Goal: Book appointment/travel/reservation: Book appointment/travel/reservation

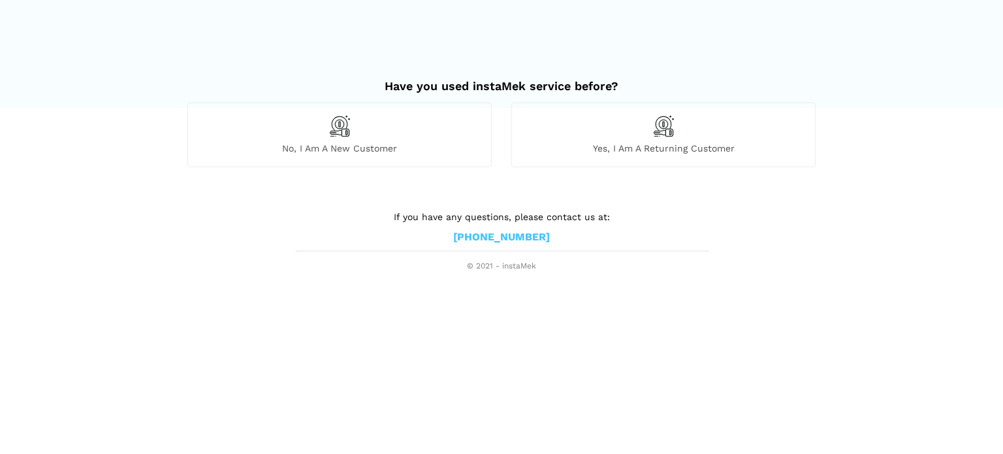
click at [314, 133] on div "No, I am a new customer" at bounding box center [339, 135] width 304 height 64
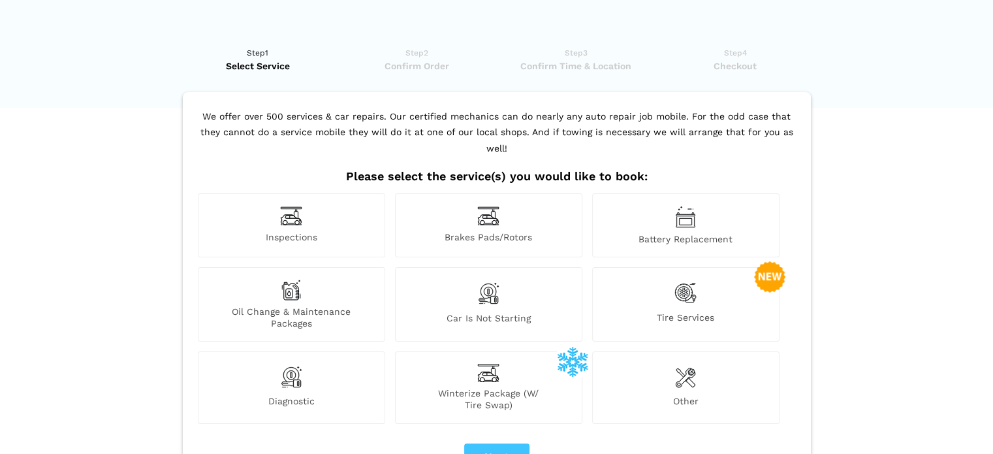
click at [283, 206] on img at bounding box center [291, 216] width 22 height 20
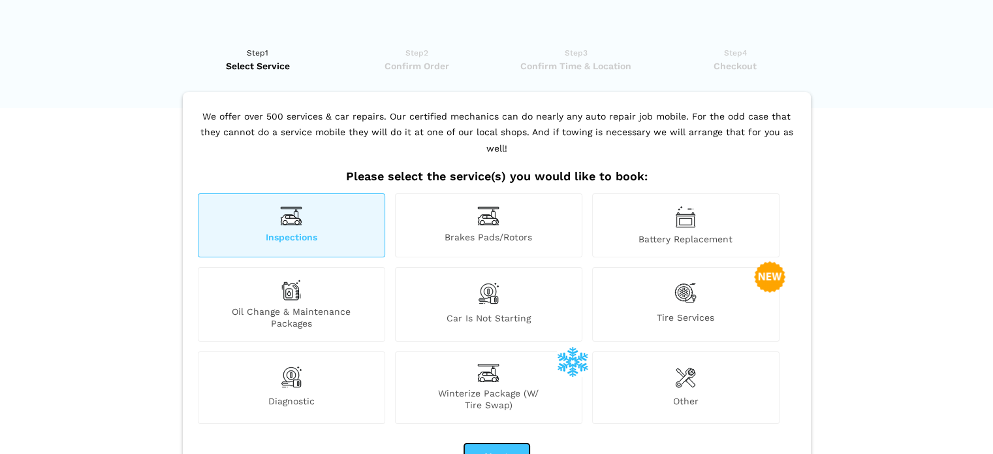
drag, startPoint x: 496, startPoint y: 434, endPoint x: 490, endPoint y: 428, distance: 7.4
click at [496, 443] on button "Next" at bounding box center [496, 456] width 65 height 27
checkbox input "true"
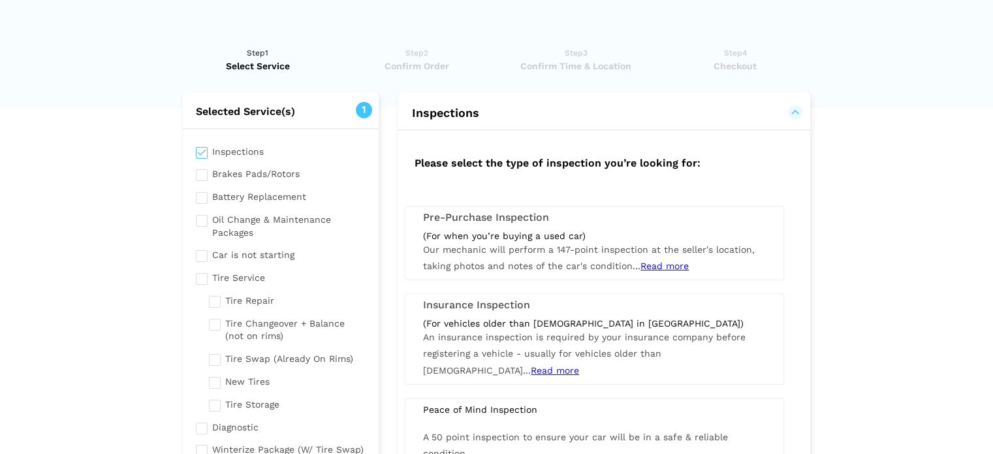
click at [536, 249] on span "Our mechanic will perform a 147-point inspection at the seller's location, taki…" at bounding box center [589, 257] width 332 height 27
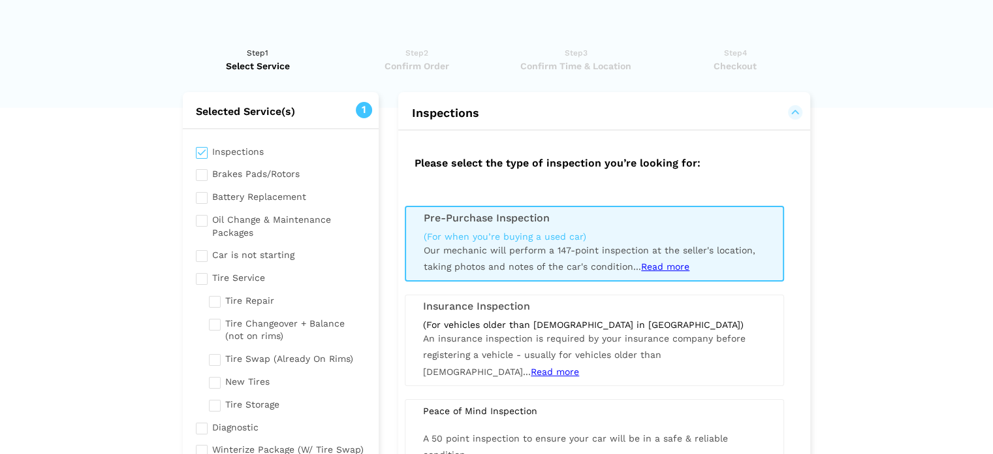
click at [664, 263] on span "Read more" at bounding box center [665, 266] width 48 height 10
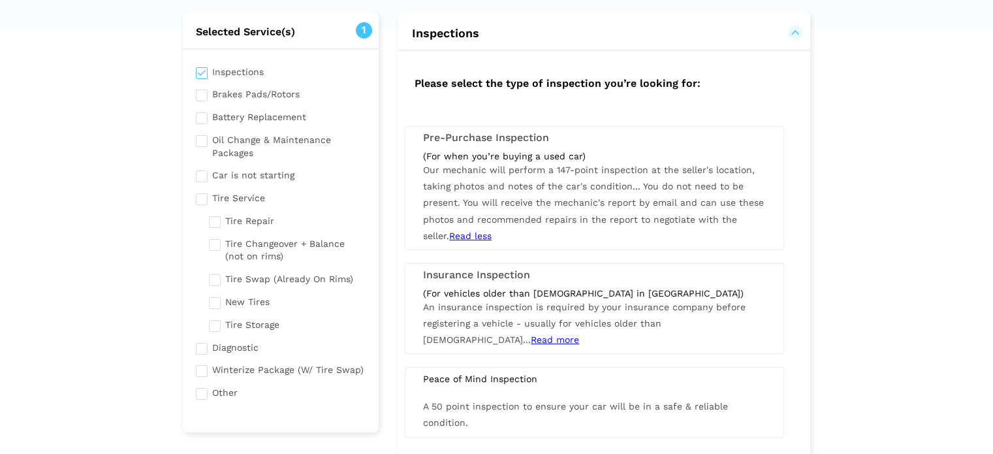
scroll to position [65, 0]
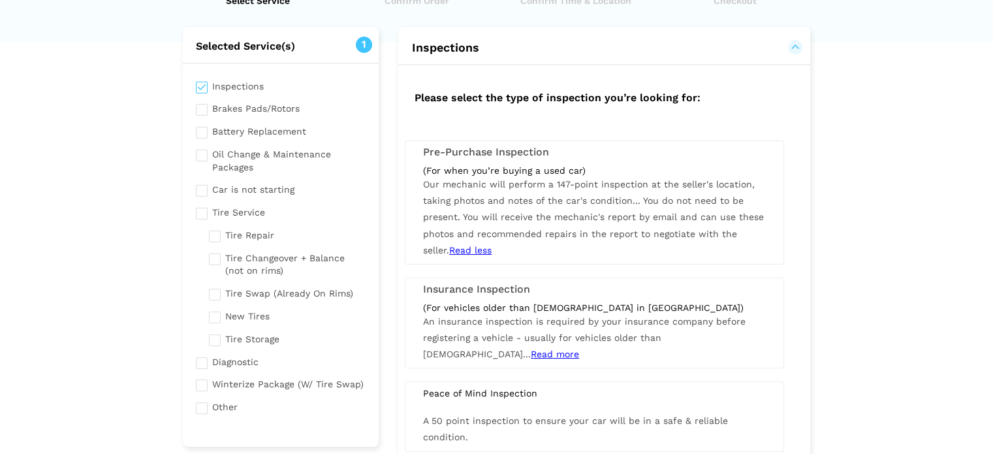
click at [545, 201] on span "Our mechanic will perform a 147-point inspection at the seller's location, taki…" at bounding box center [593, 217] width 341 height 76
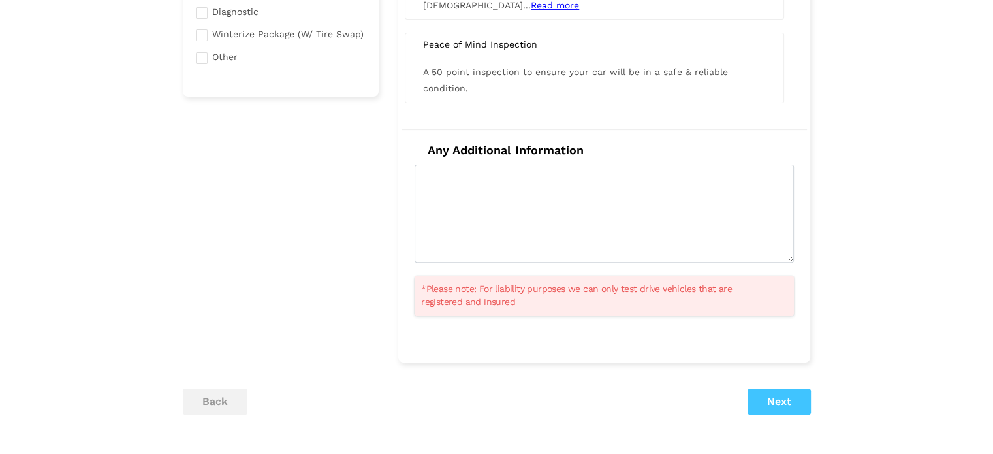
scroll to position [457, 0]
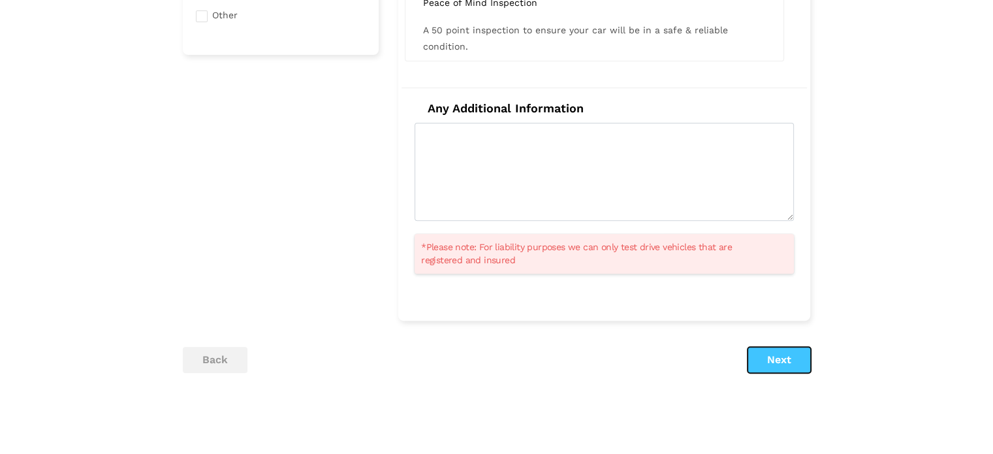
click at [790, 365] on button "Next" at bounding box center [779, 360] width 63 height 26
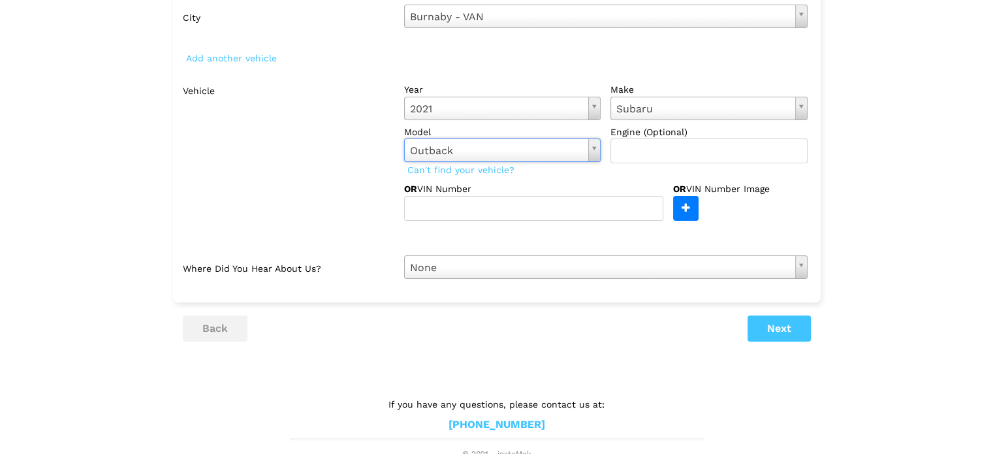
scroll to position [137, 0]
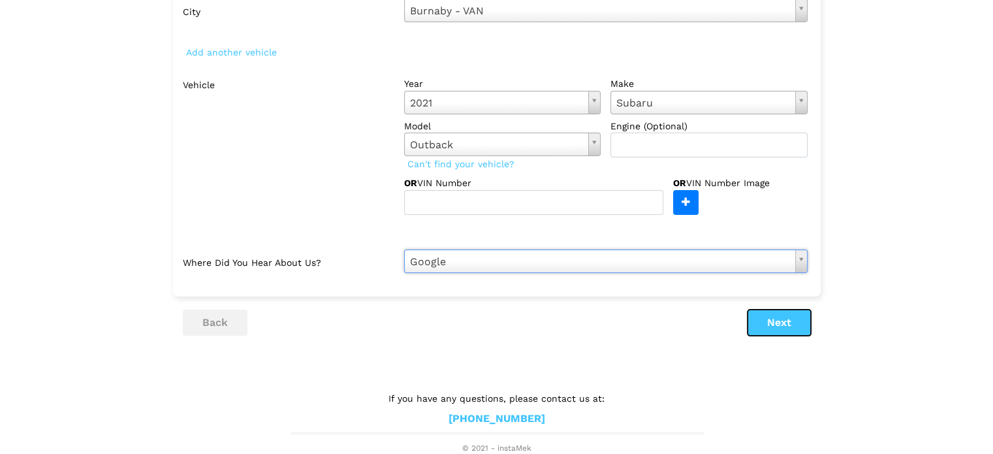
click at [787, 317] on button "Next" at bounding box center [779, 323] width 63 height 26
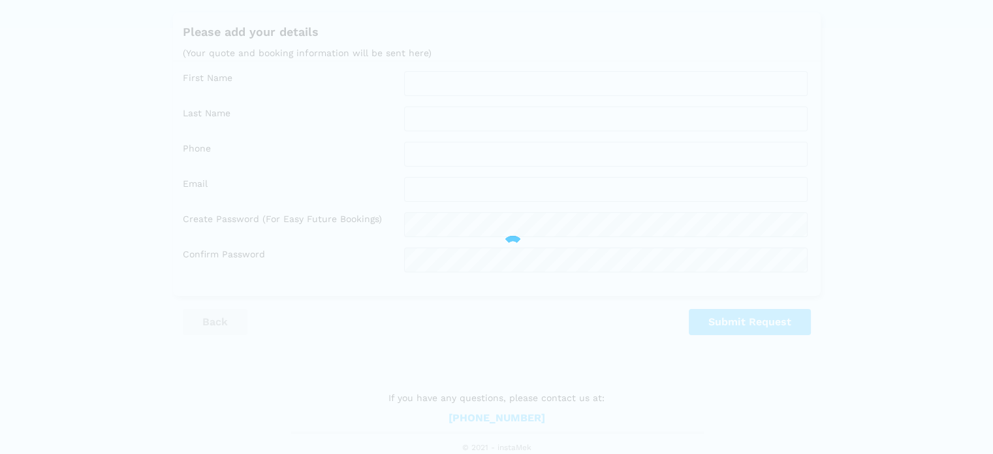
scroll to position [78, 0]
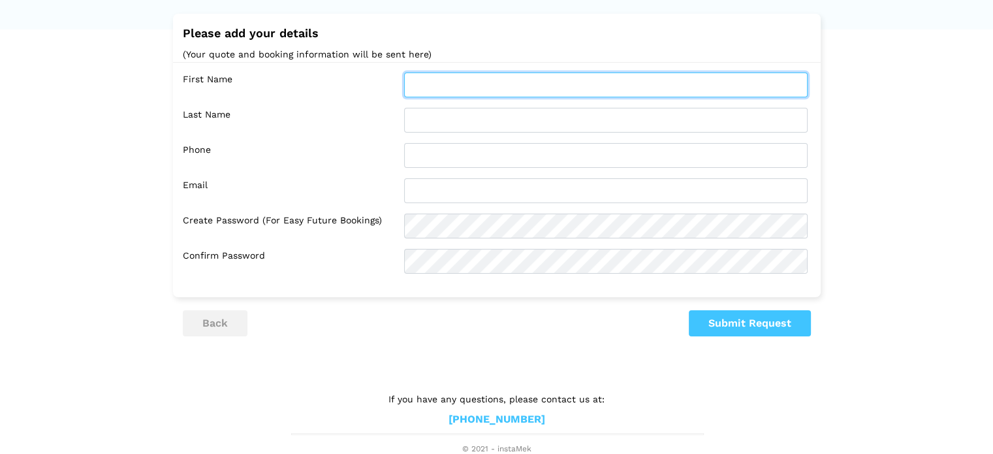
click at [460, 76] on input "text" at bounding box center [606, 84] width 404 height 25
type input "[PERSON_NAME]"
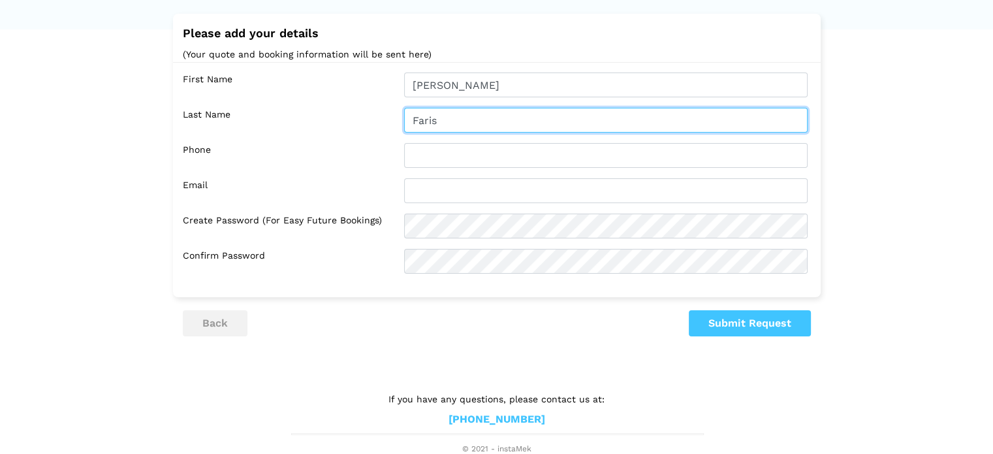
type input "Faris"
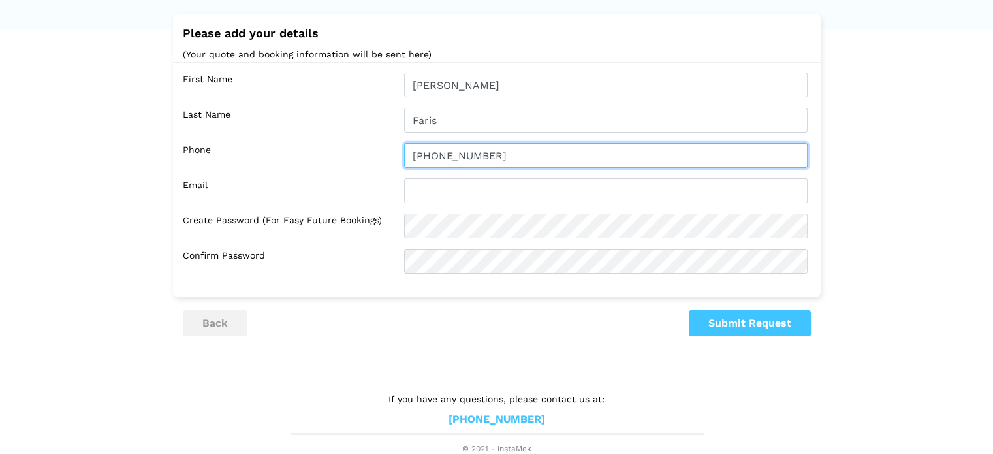
type input "[PHONE_NUMBER]"
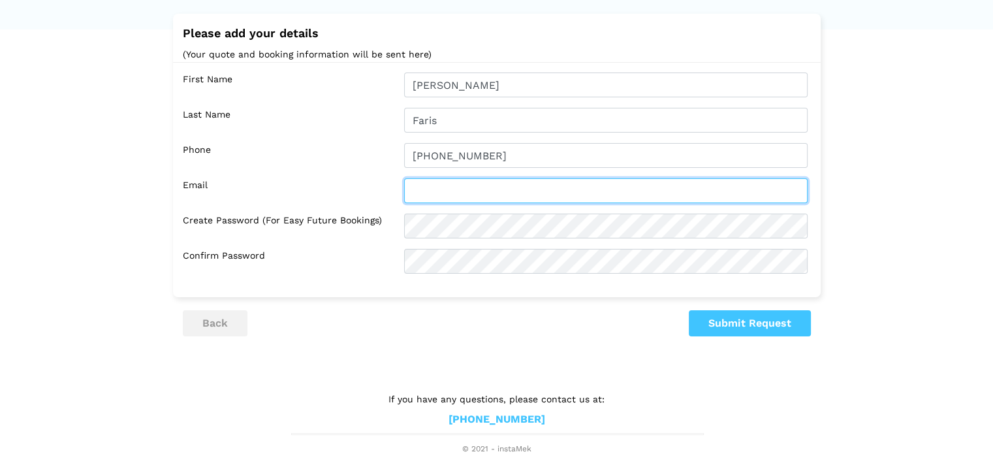
click at [455, 187] on input "text" at bounding box center [606, 190] width 404 height 25
type input "[EMAIL_ADDRESS][DOMAIN_NAME]"
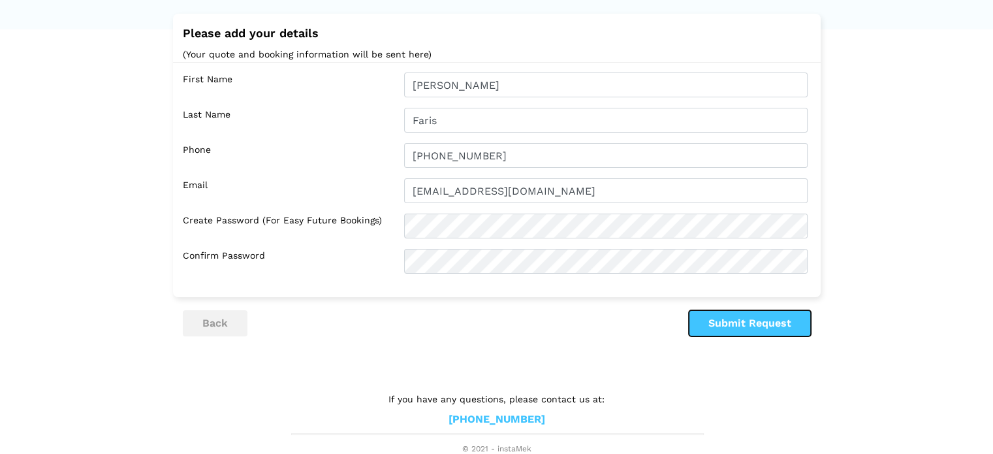
click at [749, 329] on button "Submit Request" at bounding box center [750, 323] width 122 height 26
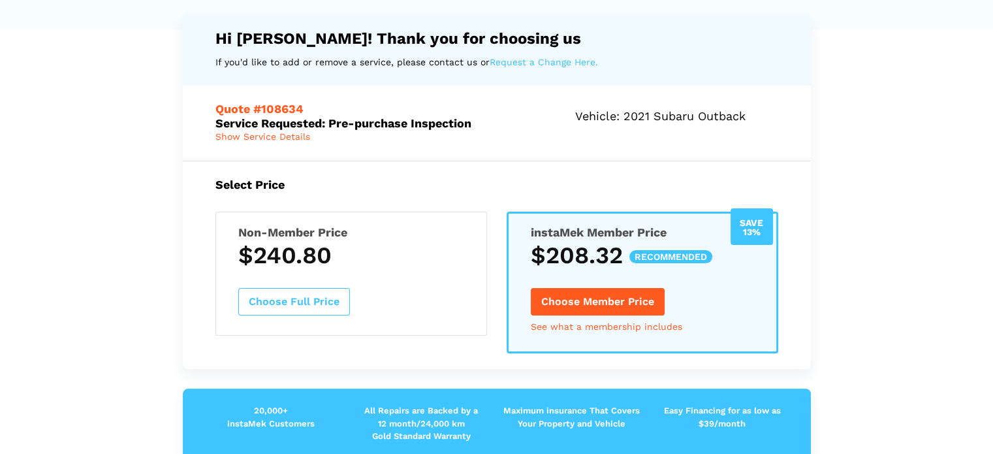
click at [295, 302] on button "Choose Full Price" at bounding box center [294, 301] width 112 height 27
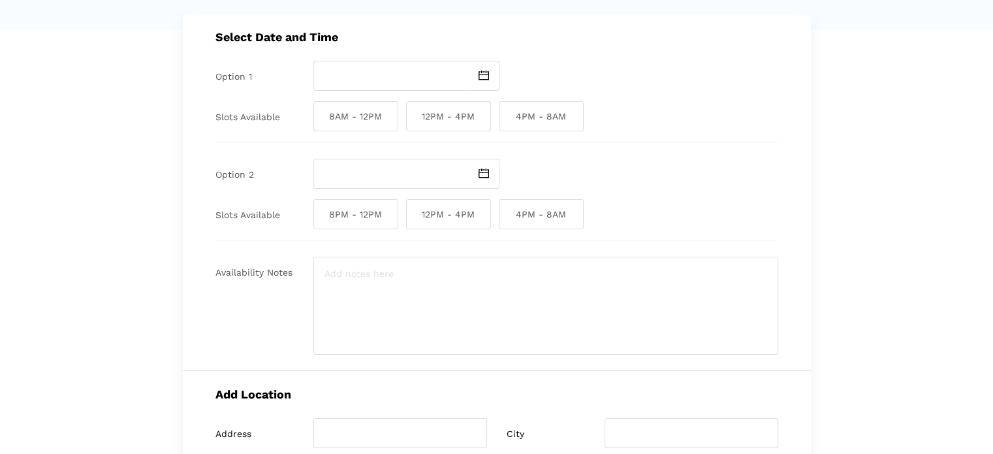
click at [482, 77] on img at bounding box center [484, 76] width 10 height 10
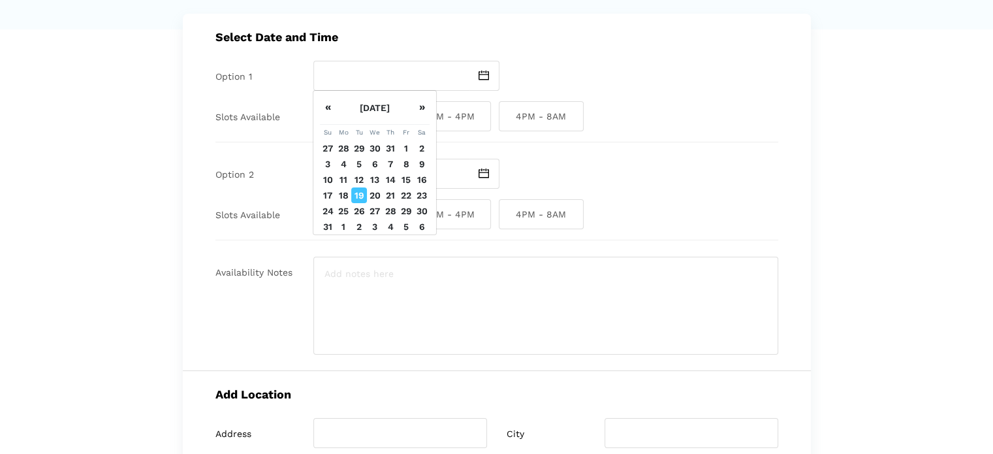
click at [356, 194] on td "19" at bounding box center [359, 195] width 16 height 16
type input "[DATE]"
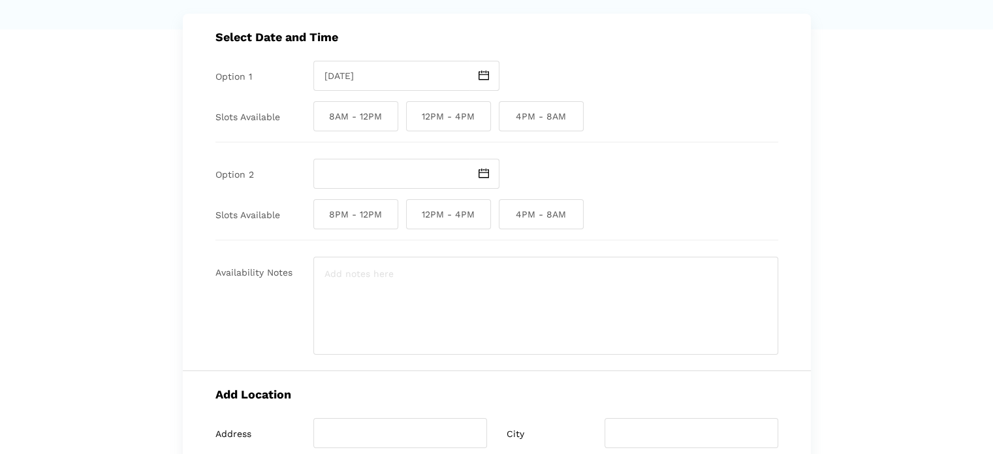
click at [450, 117] on span "12PM - 4PM" at bounding box center [448, 116] width 85 height 30
click at [415, 117] on input "12PM - 4PM" at bounding box center [410, 116] width 8 height 30
checkbox input "true"
click at [485, 169] on img at bounding box center [484, 174] width 10 height 10
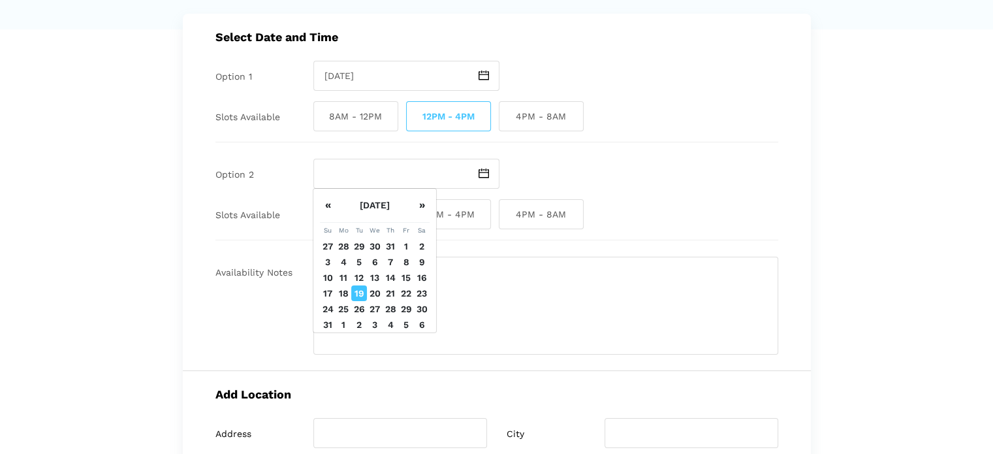
click at [375, 295] on td "20" at bounding box center [375, 293] width 16 height 16
type input "[DATE]"
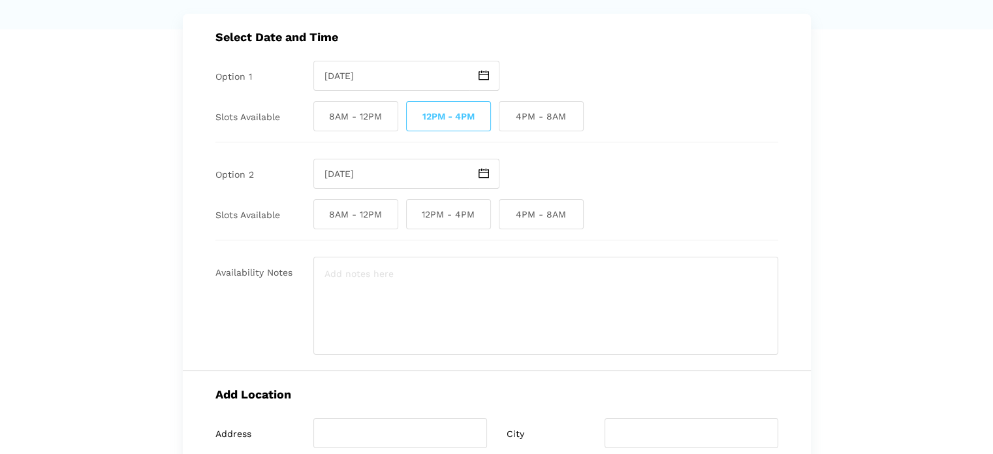
click at [355, 217] on span "8AM - 12PM" at bounding box center [355, 214] width 85 height 30
click at [322, 217] on input "8AM - 12PM" at bounding box center [317, 214] width 8 height 30
checkbox input "true"
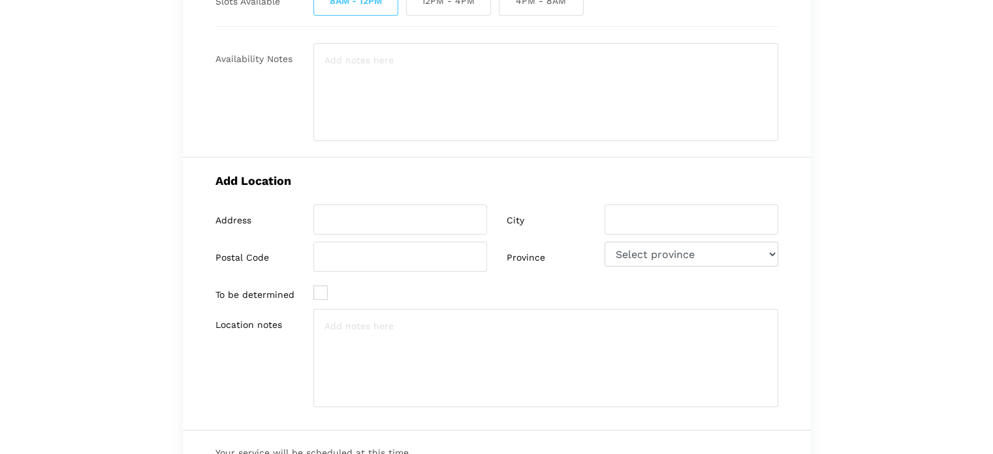
scroll to position [340, 0]
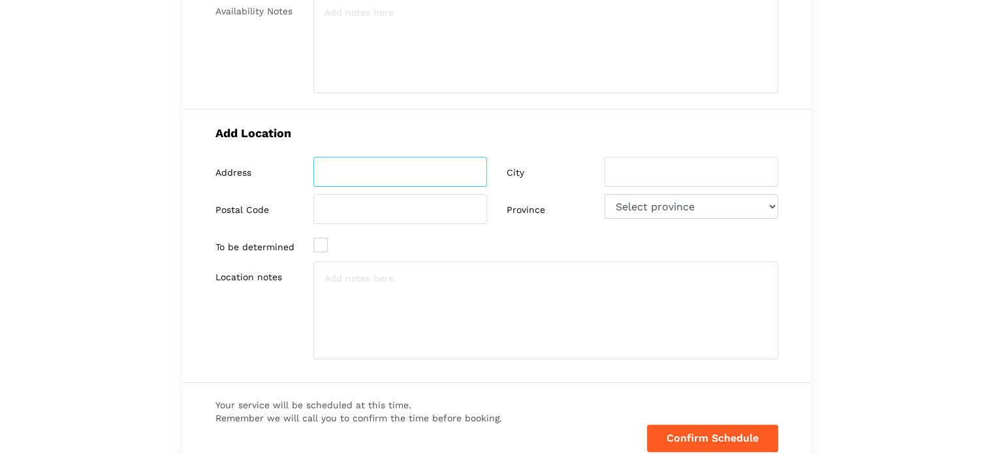
click at [335, 173] on input "search" at bounding box center [400, 172] width 174 height 30
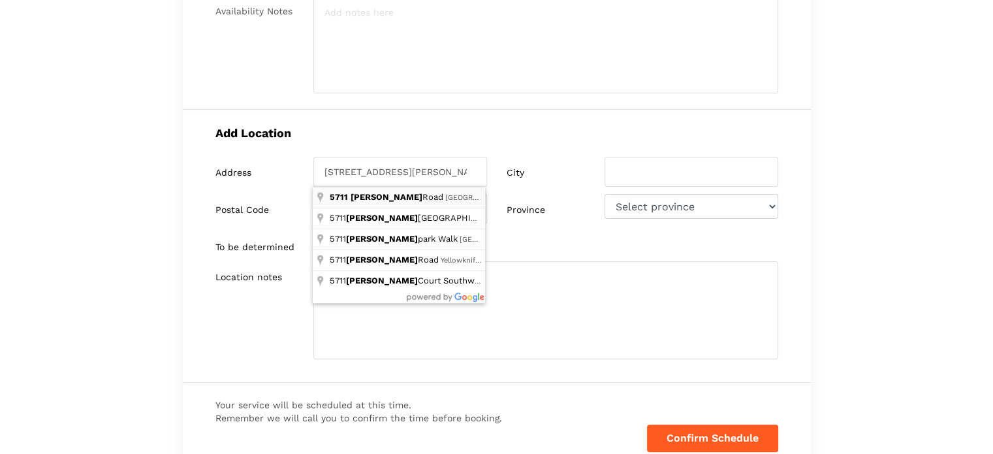
type input "[STREET_ADDRESS][PERSON_NAME]"
type input "Burnaby"
type input "V5J 3J1"
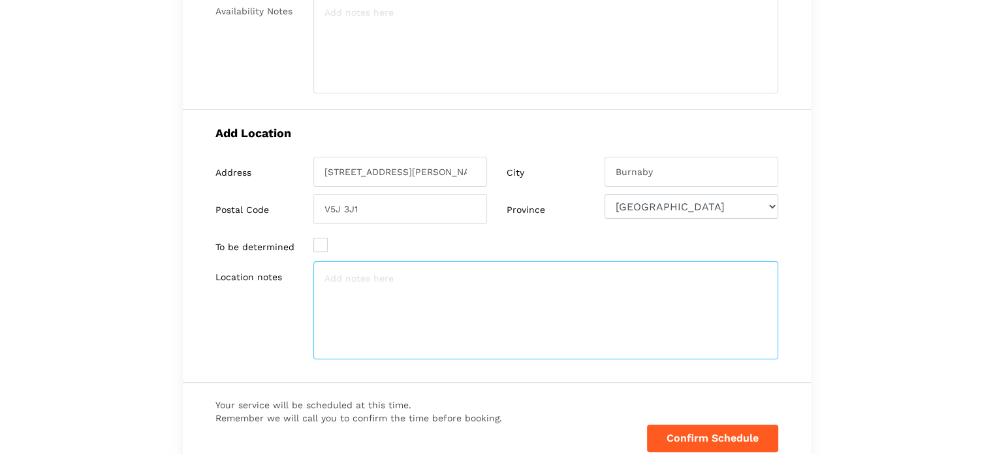
click at [334, 276] on textarea at bounding box center [545, 310] width 465 height 98
click at [388, 289] on textarea "Sulehr Motors - Used Car Lot Contact is [PERSON_NAME]" at bounding box center [545, 310] width 465 height 98
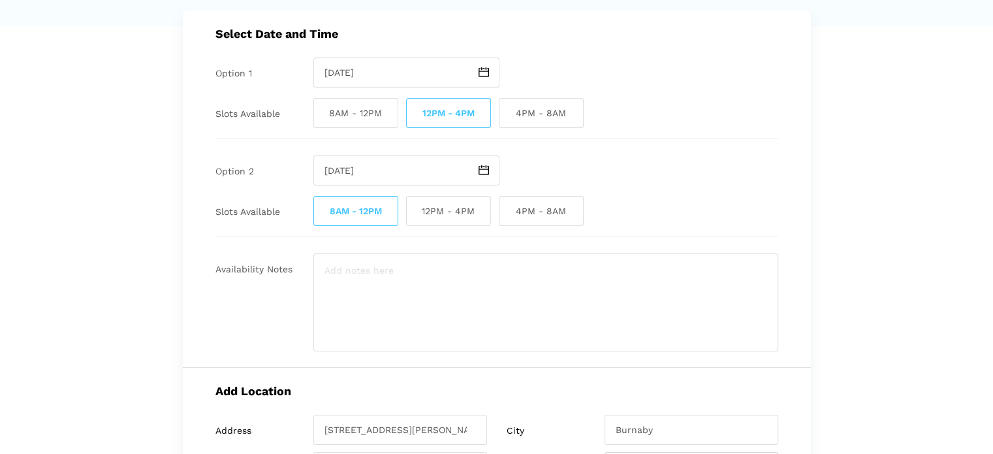
scroll to position [65, 0]
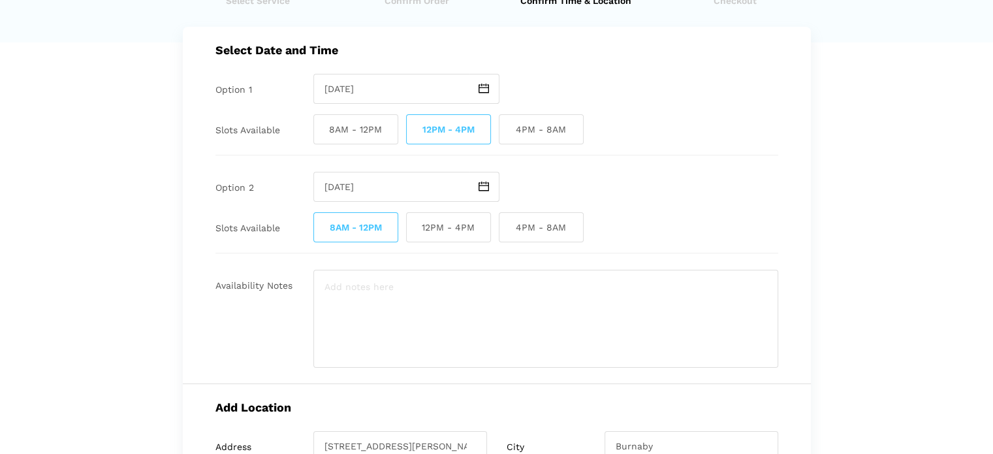
type textarea "Sulehr Motors - Used Car Lot Contact is [PERSON_NAME]"
click at [487, 184] on img at bounding box center [484, 187] width 10 height 10
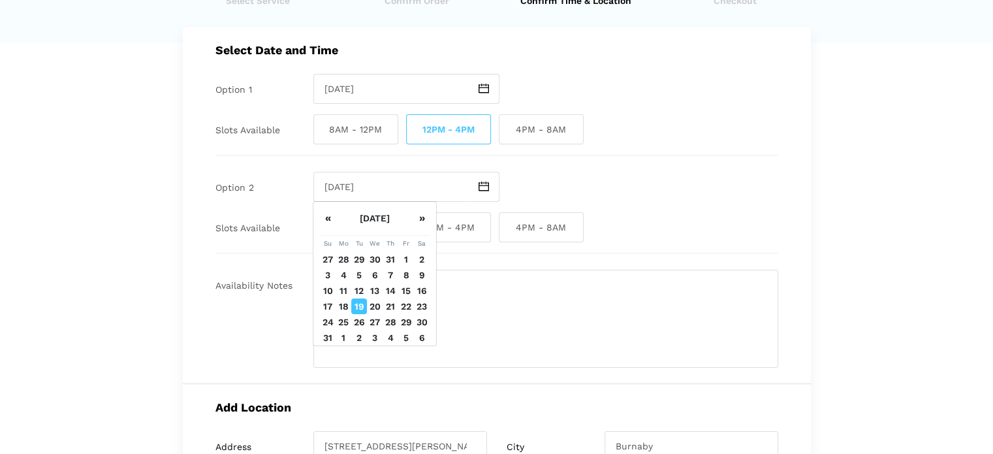
click at [358, 304] on td "19" at bounding box center [359, 306] width 16 height 16
type input "[DATE]"
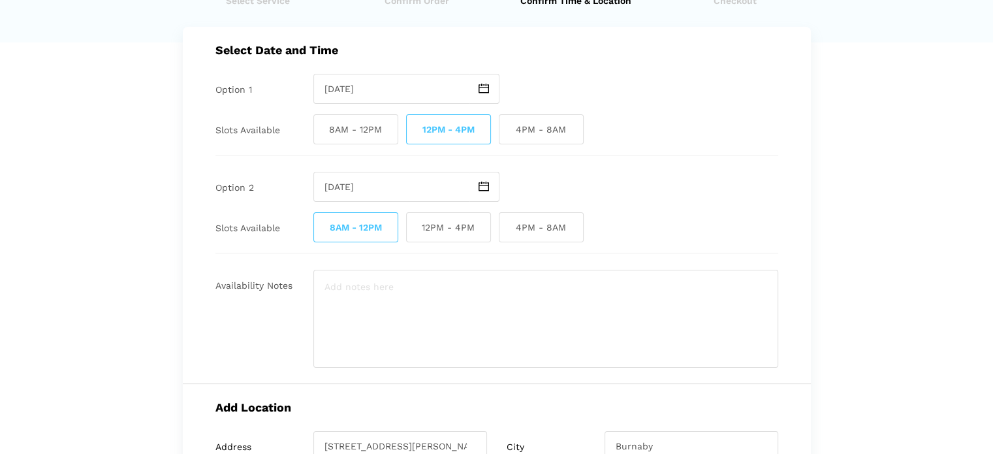
click at [376, 226] on span "8AM - 12PM" at bounding box center [355, 227] width 85 height 30
click at [322, 226] on input "8AM - 12PM" at bounding box center [317, 227] width 8 height 30
click at [340, 234] on span "8AM - 12PM" at bounding box center [355, 227] width 85 height 30
click at [322, 234] on input "8AM - 12PM" at bounding box center [317, 227] width 8 height 30
checkbox input "true"
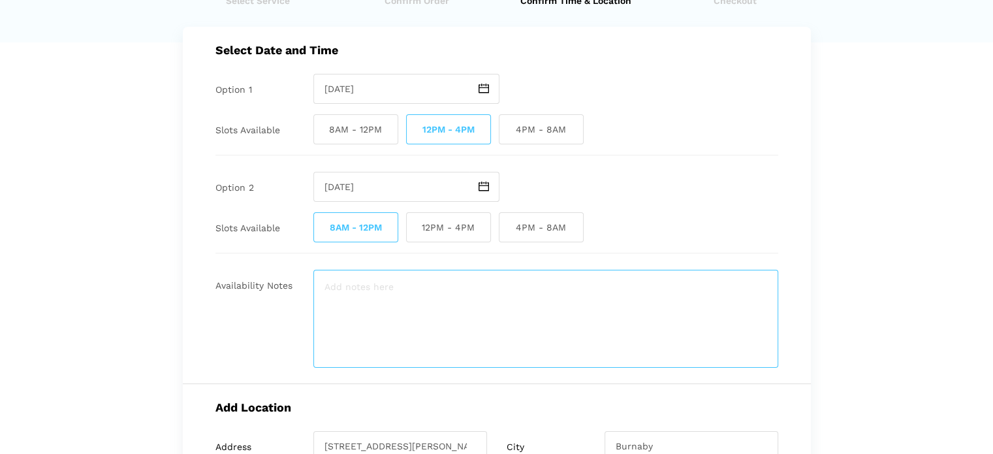
click at [333, 288] on textarea at bounding box center [545, 319] width 465 height 98
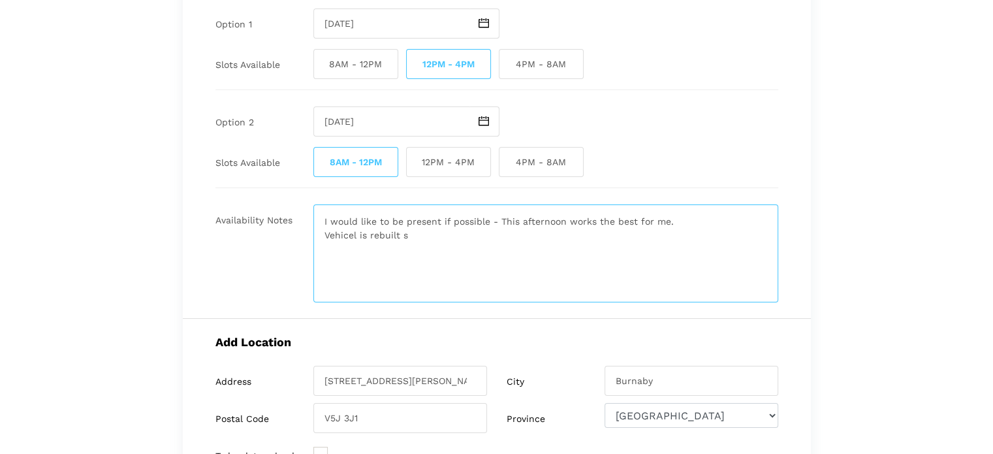
click at [358, 235] on textarea "I would like to be present if possible - This afternoon works the best for me. …" at bounding box center [545, 253] width 465 height 98
click at [353, 237] on textarea "I would like to be present if possible - This afternoon works the best for me. …" at bounding box center [545, 253] width 465 height 98
click at [357, 234] on textarea "I would like to be present if possible - This afternoon works the best for me. …" at bounding box center [545, 253] width 465 height 98
click at [410, 235] on textarea "I would like to be present if possible - This afternoon works the best for me. …" at bounding box center [545, 253] width 465 height 98
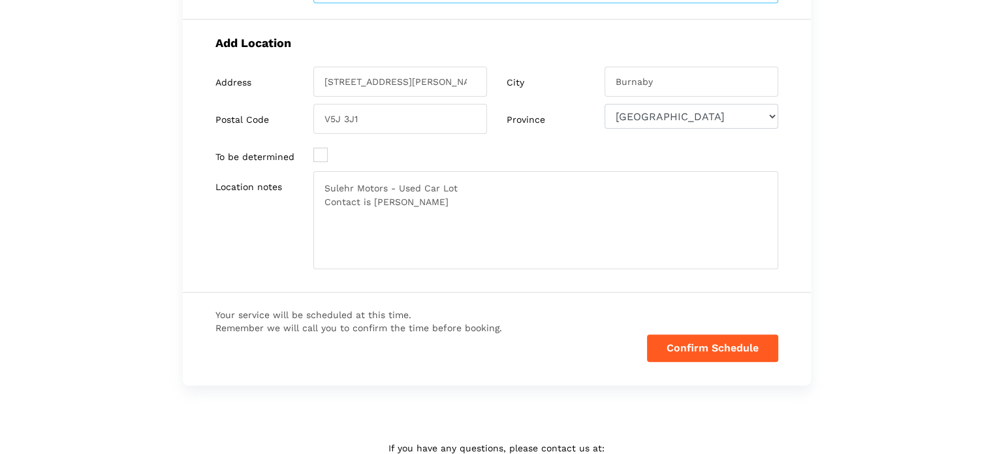
scroll to position [457, 0]
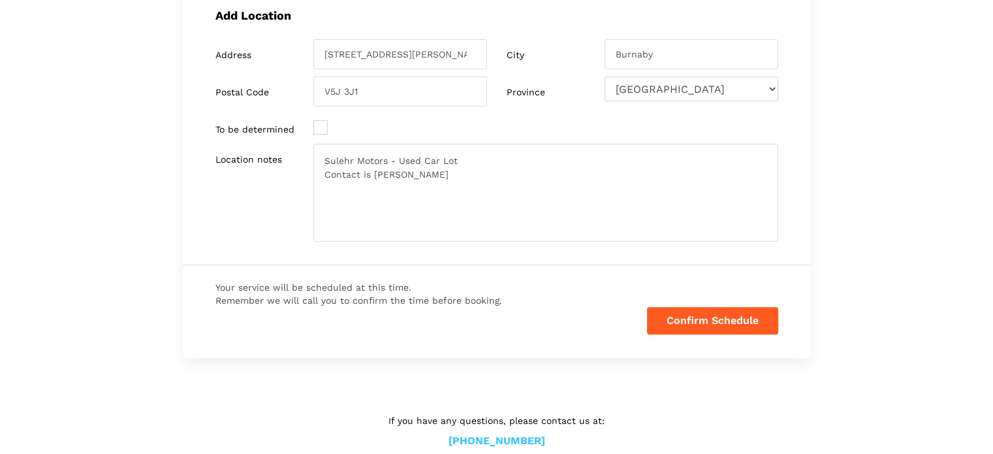
type textarea "I would like to be present if possible - This afternoon works the best for me. …"
click at [735, 321] on button "Confirm Schedule" at bounding box center [712, 320] width 131 height 27
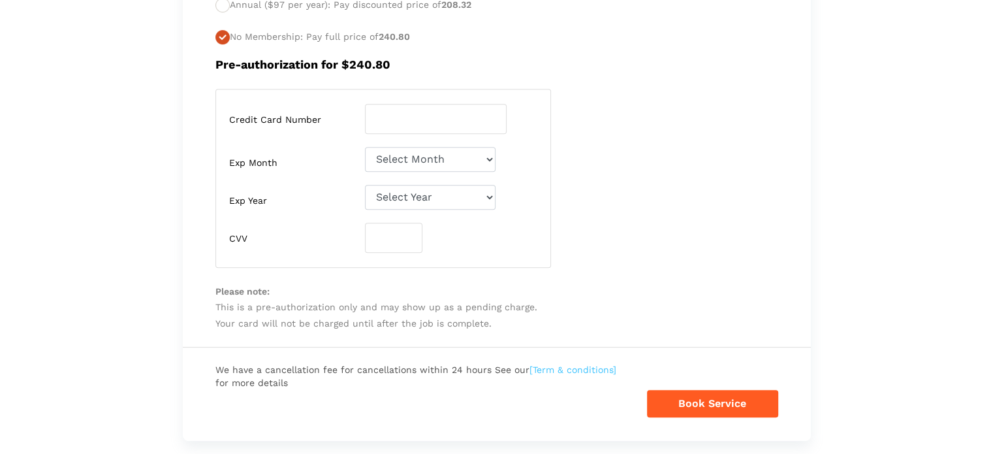
scroll to position [588, 0]
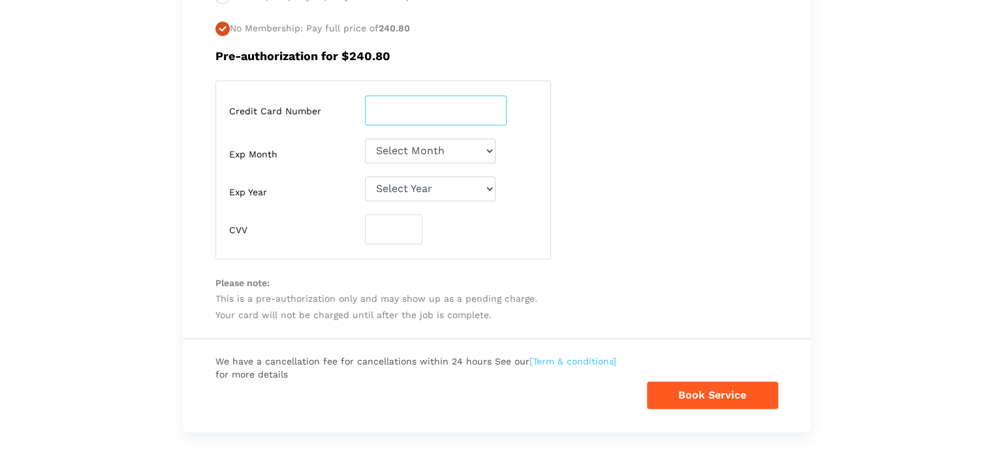
click at [412, 116] on input "number" at bounding box center [436, 110] width 142 height 30
type input "[CREDIT_CARD_NUMBER]"
click at [489, 150] on select "Select Month [DATE]-[DATE]-[DATE]-[DATE]-[DATE]-[DATE]-[DATE]-[DATE]-[DATE]-[DA…" at bounding box center [430, 150] width 131 height 25
select select "02"
click at [365, 138] on select "Select Month [DATE]-[DATE]-[DATE]-[DATE]-[DATE]-[DATE]-[DATE]-[DATE]-[DATE]-[DA…" at bounding box center [430, 150] width 131 height 25
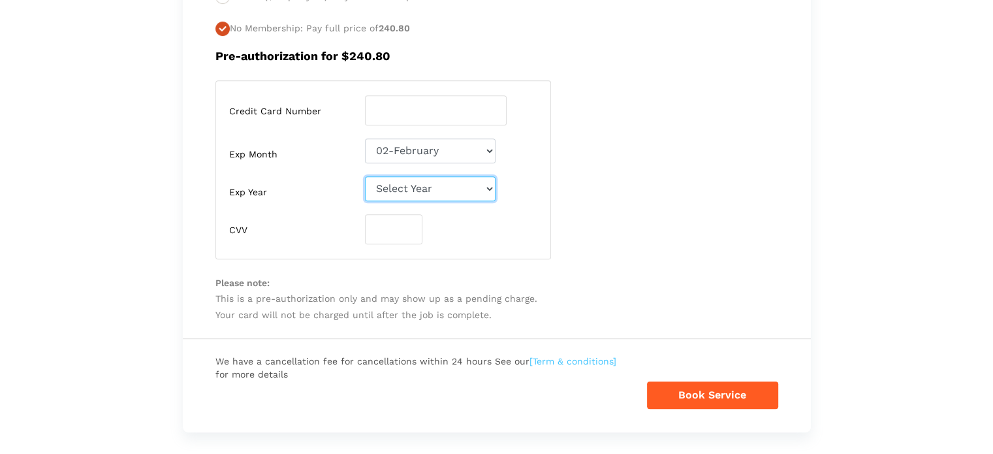
click at [483, 187] on select "Select Year [DATE] 2026 2027 2028 2029 2030 2031 2032 2033 2034 2035 2036 2037 …" at bounding box center [430, 188] width 131 height 25
select select "2028"
click at [365, 176] on select "Select Year [DATE] 2026 2027 2028 2029 2030 2031 2032 2033 2034 2035 2036 2037 …" at bounding box center [430, 188] width 131 height 25
click at [394, 231] on input "number" at bounding box center [393, 229] width 57 height 30
type input "451"
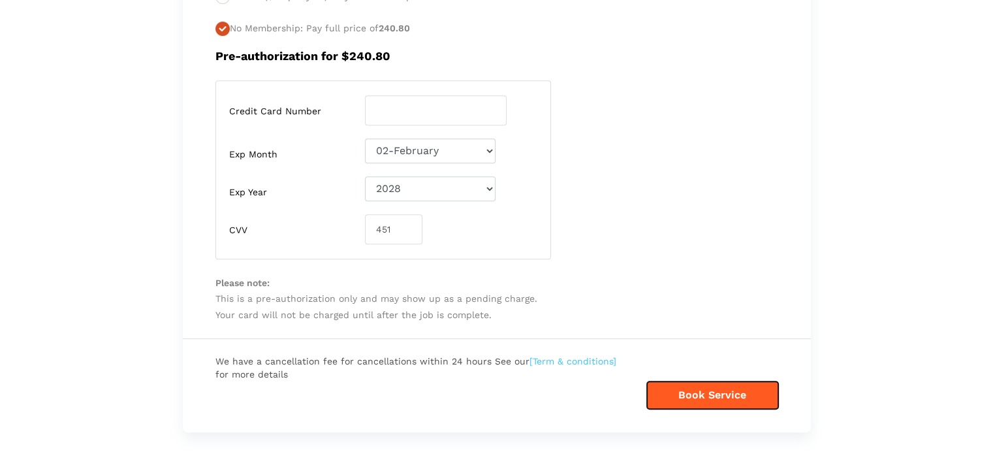
click at [701, 386] on button "Book Service" at bounding box center [712, 394] width 131 height 27
